Goal: Transaction & Acquisition: Purchase product/service

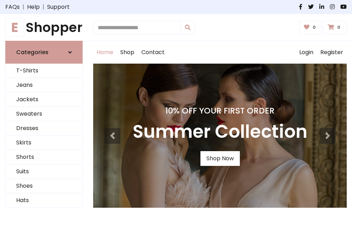
click at [176, 113] on h4 "10% Off Your First Order" at bounding box center [219, 111] width 175 height 10
click at [220, 158] on link "Shop Now" at bounding box center [219, 158] width 39 height 15
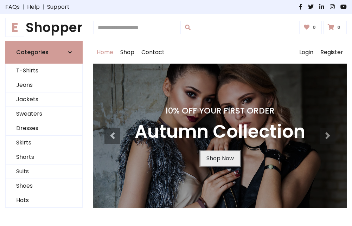
click at [220, 158] on link "Shop Now" at bounding box center [219, 158] width 39 height 15
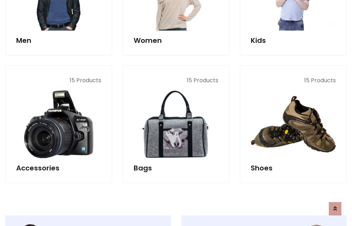
scroll to position [700, 0]
